Goal: Navigation & Orientation: Find specific page/section

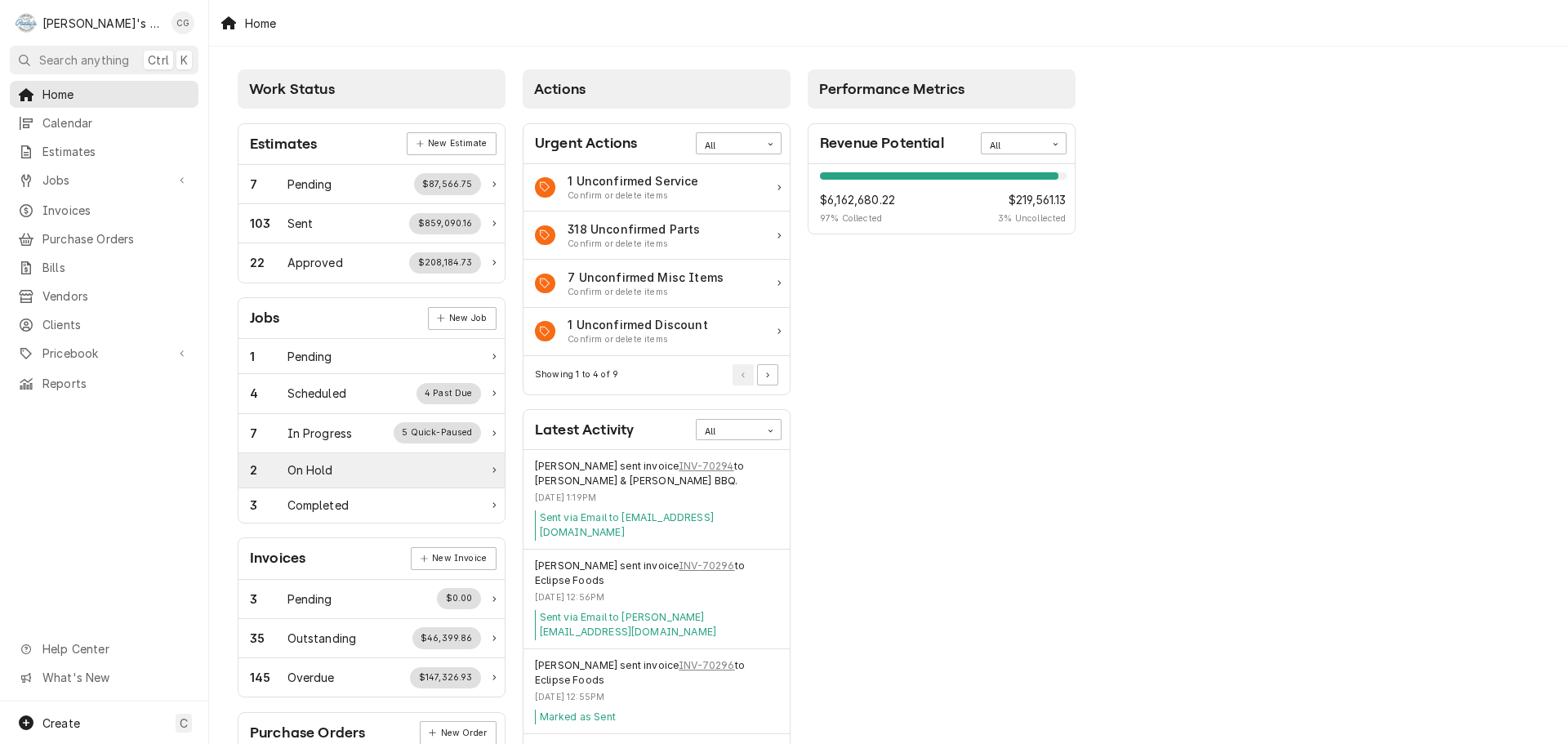
click at [328, 486] on div "2 On Hold" at bounding box center [371, 471] width 266 height 35
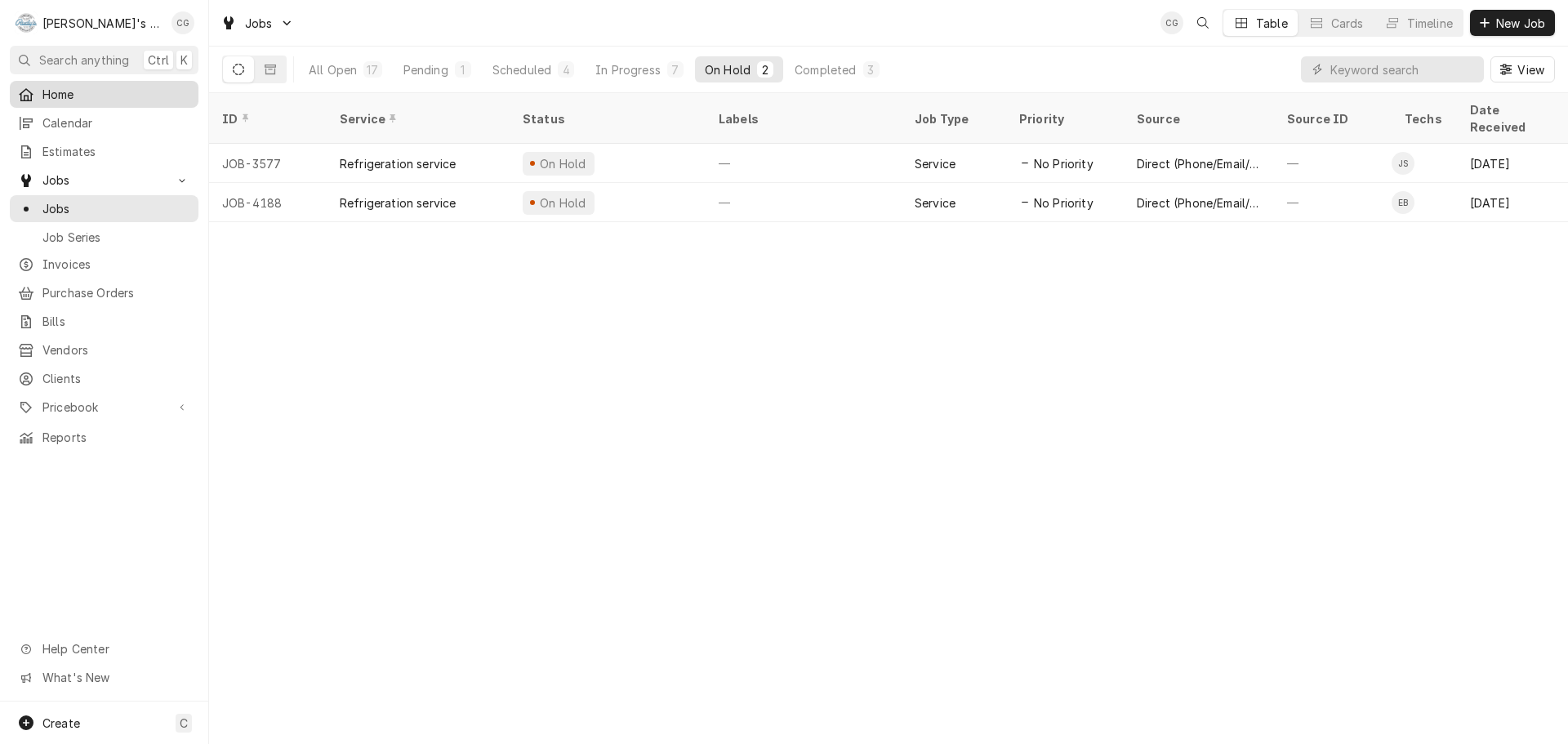
click at [123, 92] on span "Home" at bounding box center [116, 94] width 148 height 17
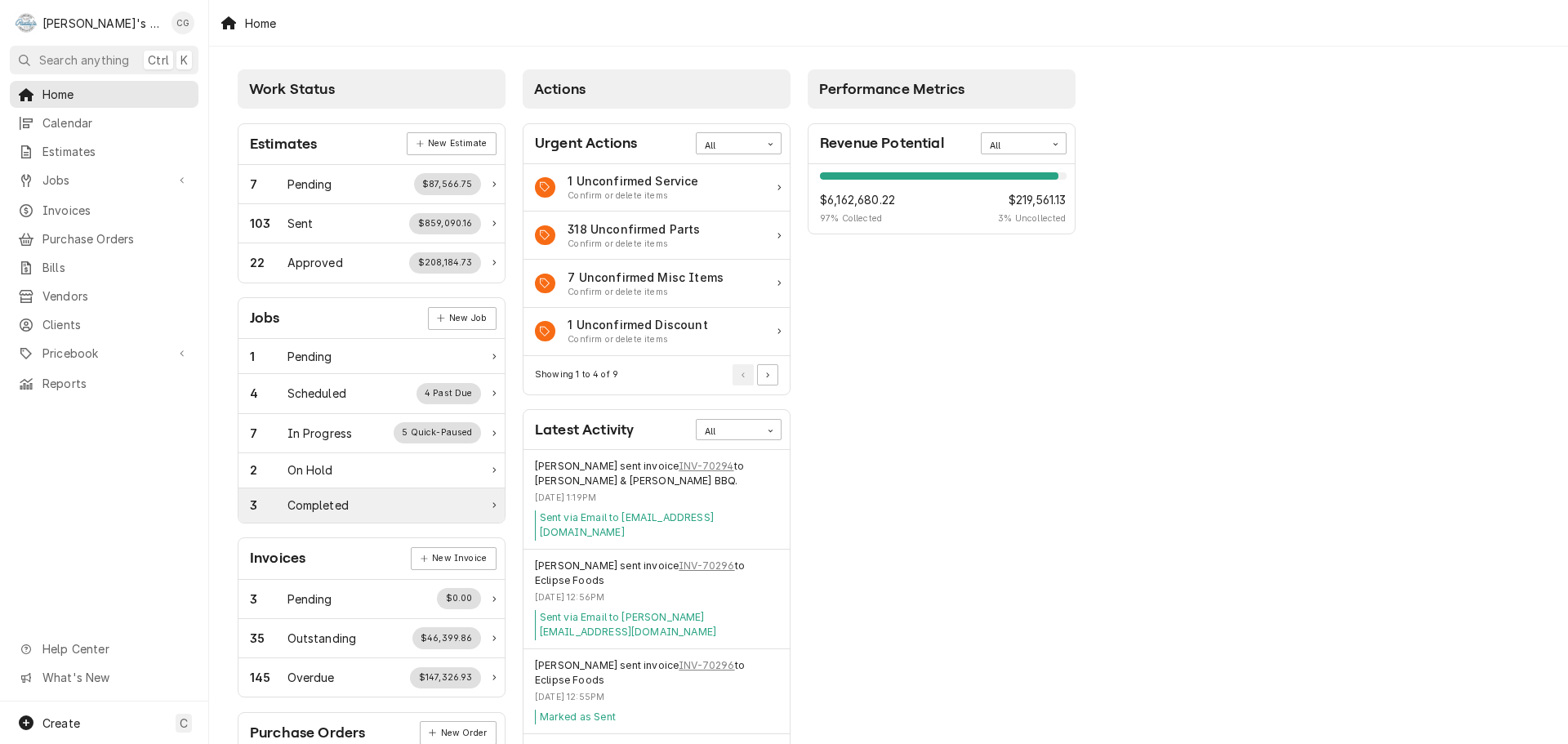
click at [340, 507] on div "Completed" at bounding box center [318, 505] width 61 height 17
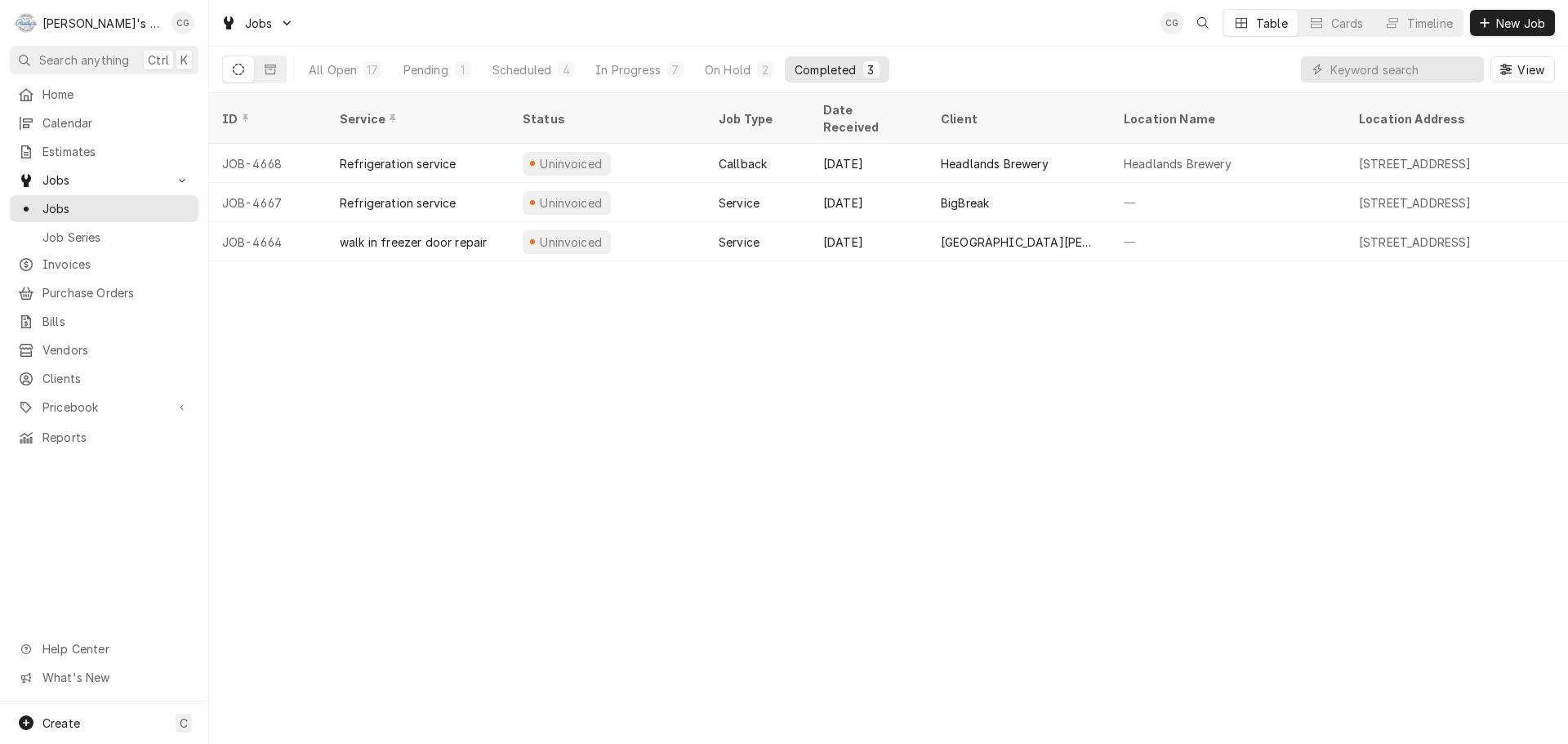
click at [797, 470] on div "ID Service Status Job Type Date Received Client Location Name Location Address …" at bounding box center [888, 419] width 1359 height 651
click at [118, 95] on span "Home" at bounding box center [116, 94] width 148 height 17
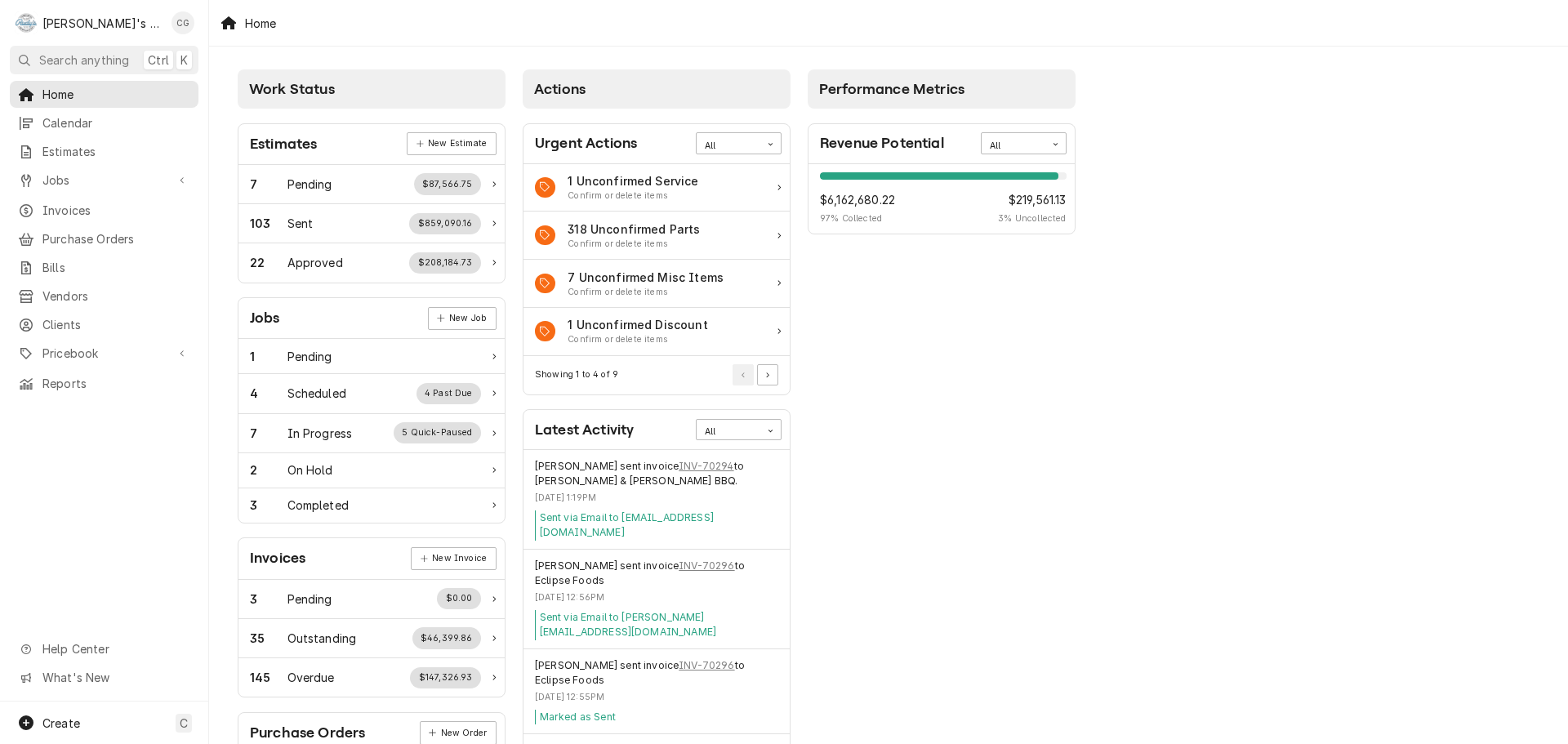
drag, startPoint x: 1185, startPoint y: 366, endPoint x: 1038, endPoint y: 337, distance: 149.8
click at [1179, 363] on div "Work Status Estimates New Estimate 7 Pending $87,566.75 103 Sent $859,090.16 22…" at bounding box center [888, 593] width 1359 height 1095
